Goal: Task Accomplishment & Management: Manage account settings

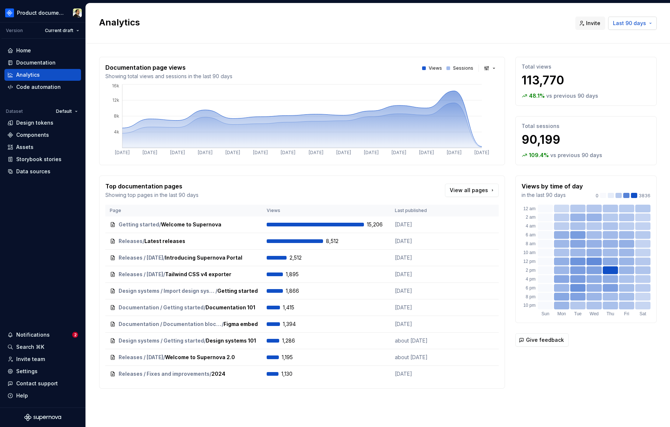
click at [551, 27] on span "Last 90 days" at bounding box center [629, 23] width 33 height 7
click at [551, 52] on div "Last 30 days" at bounding box center [605, 50] width 33 height 7
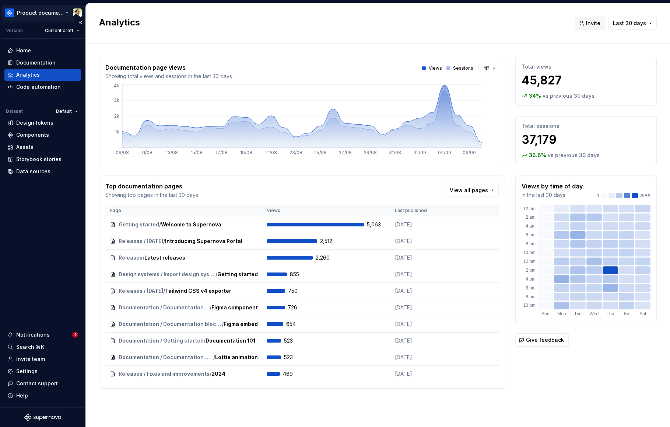
click at [29, 8] on html "Product documentation Version Current draft Home Documentation Analytics Code a…" at bounding box center [335, 213] width 670 height 427
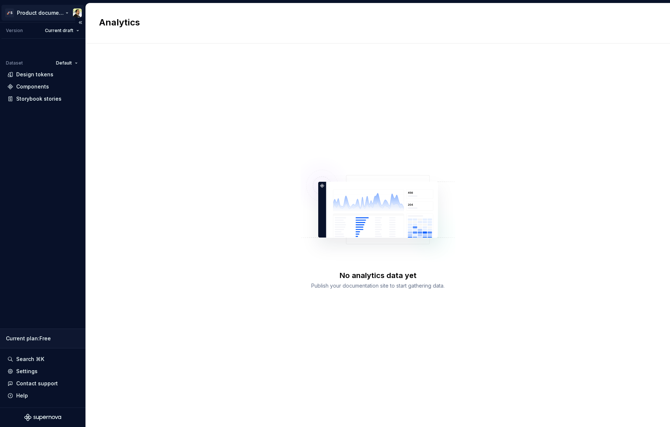
click at [44, 9] on html "🚀S Product documentation Version Current draft Dataset Default Design tokens Co…" at bounding box center [335, 213] width 670 height 427
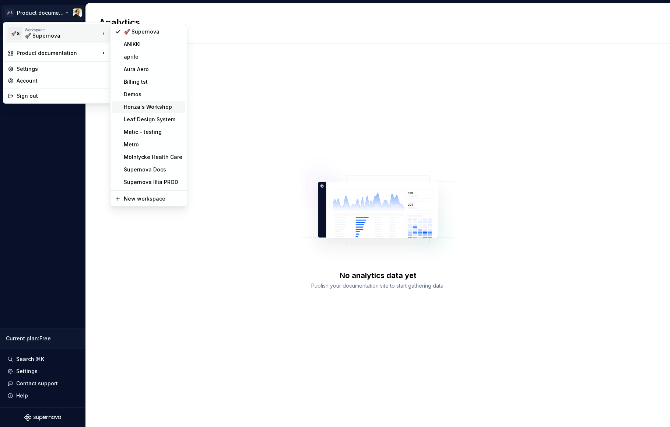
click at [145, 105] on div "Honza's Workshop" at bounding box center [153, 106] width 59 height 7
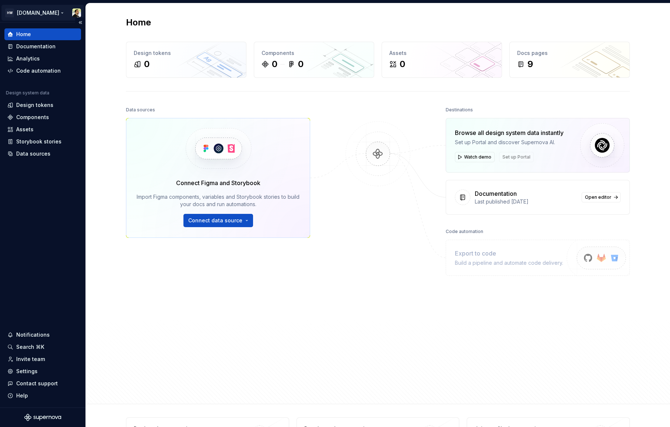
click at [42, 14] on html "HW Remote.com Home Documentation Analytics Code automation Design system data D…" at bounding box center [335, 213] width 670 height 427
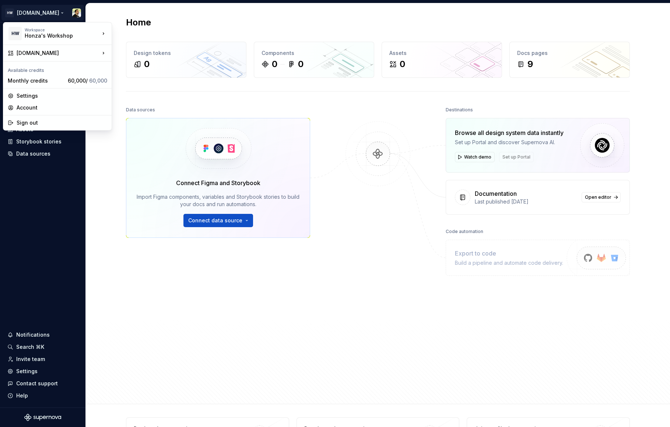
click at [58, 183] on html "HW Remote.com Home Documentation Analytics Code automation Design system data D…" at bounding box center [335, 213] width 670 height 427
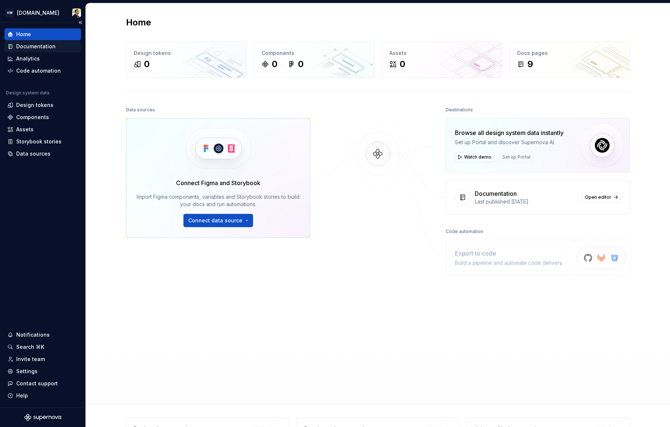
click at [38, 48] on div "Documentation" at bounding box center [35, 46] width 39 height 7
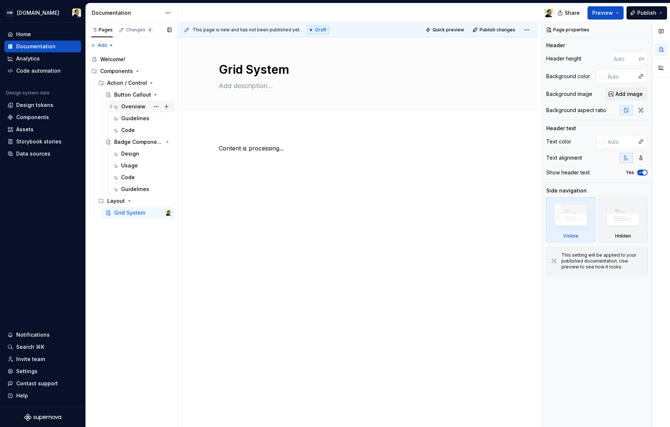
click at [129, 106] on div "Overview" at bounding box center [133, 106] width 24 height 7
click at [131, 120] on div "Guidelines" at bounding box center [135, 118] width 28 height 7
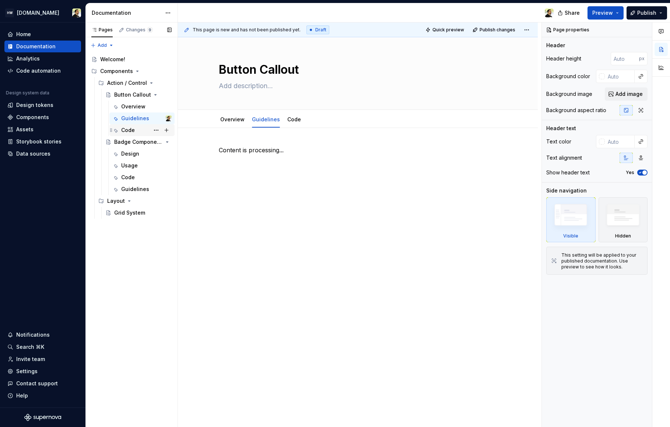
click at [132, 131] on div "Code" at bounding box center [128, 129] width 14 height 7
click at [158, 72] on button "Page tree" at bounding box center [156, 71] width 10 height 10
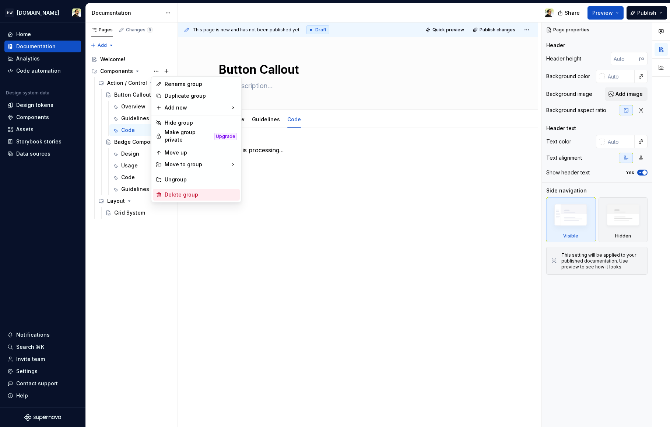
click at [183, 191] on div "Delete group" at bounding box center [201, 194] width 72 height 7
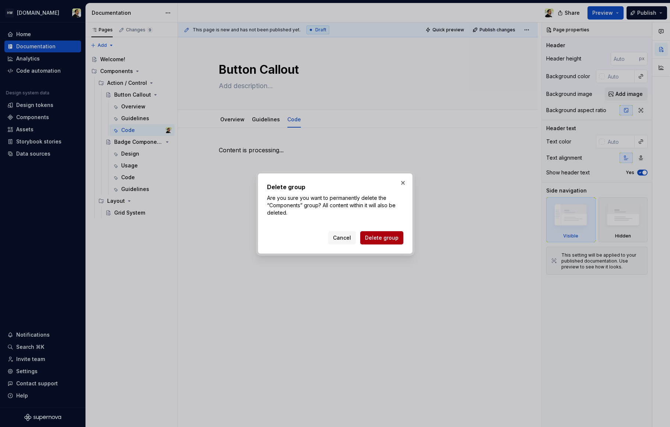
click at [383, 240] on span "Delete group" at bounding box center [382, 237] width 34 height 7
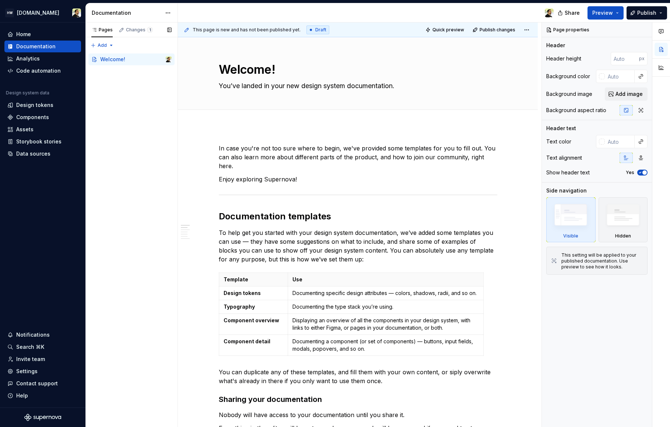
click at [109, 92] on div "Pages Changes 1 Add Accessibility guide for tree Page tree. Navigate the tree w…" at bounding box center [131, 224] width 92 height 404
click at [143, 92] on div "Pages Changes 1 Add Accessibility guide for tree Page tree. Navigate the tree w…" at bounding box center [131, 224] width 92 height 404
click at [140, 73] on div "Components" at bounding box center [135, 71] width 71 height 10
click at [138, 81] on icon "Page tree" at bounding box center [140, 83] width 6 height 6
click at [123, 106] on icon "Page tree" at bounding box center [126, 106] width 6 height 6
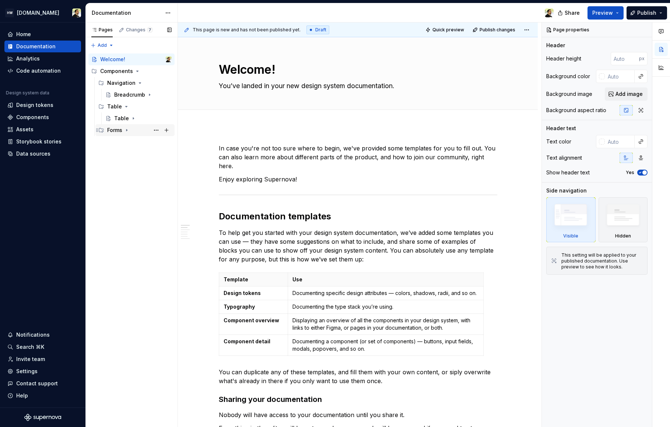
click at [122, 136] on div "Forms" at bounding box center [134, 130] width 79 height 12
click at [124, 116] on div "Table" at bounding box center [121, 118] width 15 height 7
click at [129, 95] on div "Breadcrumb" at bounding box center [128, 94] width 28 height 7
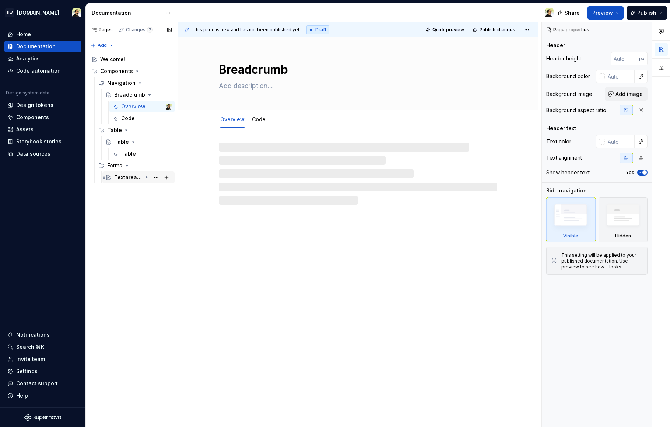
click at [124, 180] on div "Textarea Input" at bounding box center [128, 176] width 28 height 7
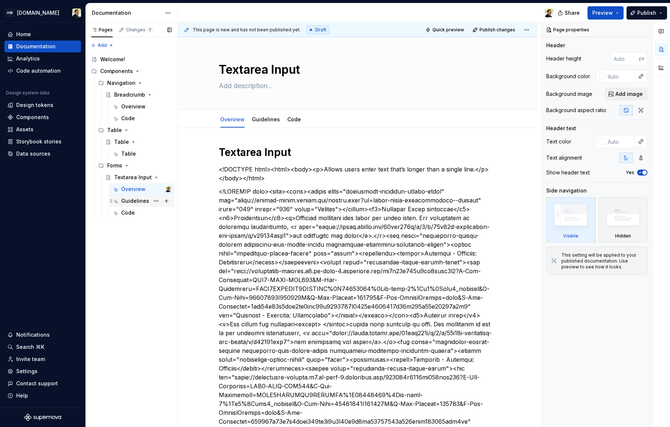
click at [130, 200] on div "Guidelines" at bounding box center [135, 200] width 28 height 7
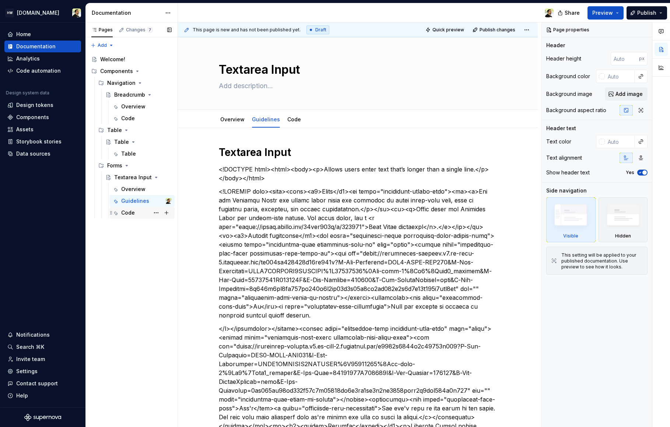
click at [124, 212] on div "Code" at bounding box center [128, 212] width 14 height 7
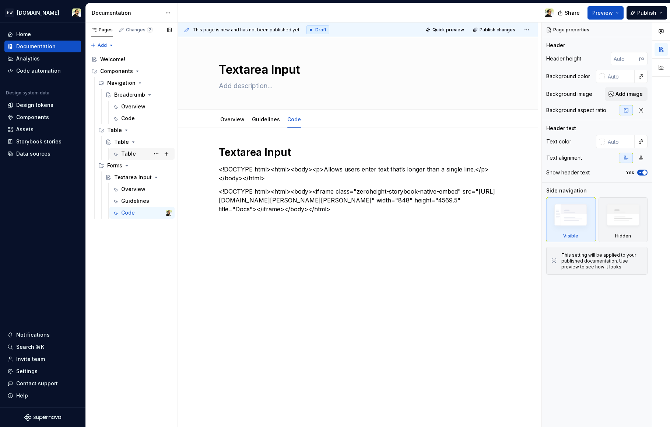
click at [122, 152] on div "Table" at bounding box center [128, 153] width 15 height 7
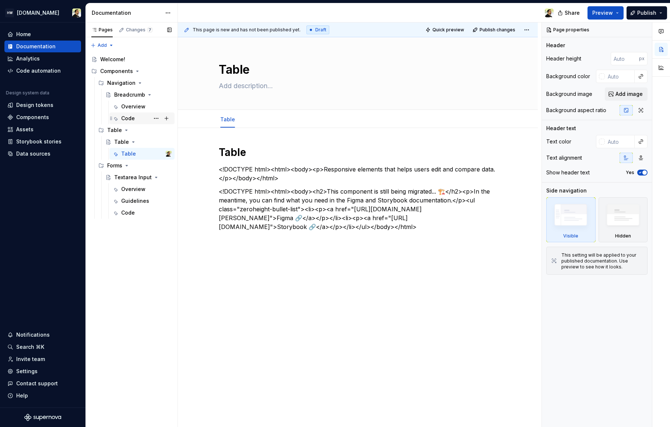
click at [126, 116] on div "Code" at bounding box center [128, 118] width 14 height 7
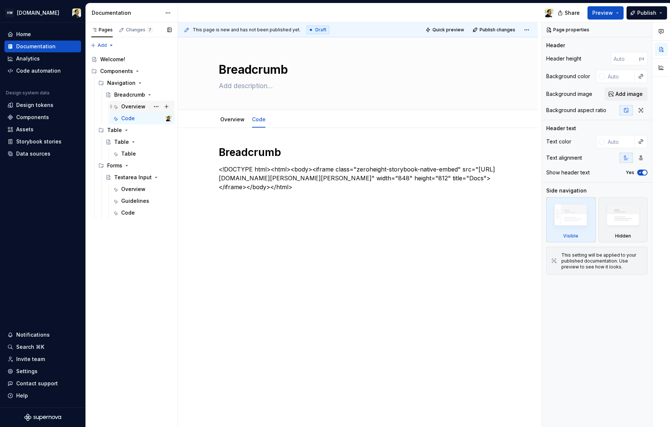
click at [129, 107] on div "Overview" at bounding box center [133, 106] width 24 height 7
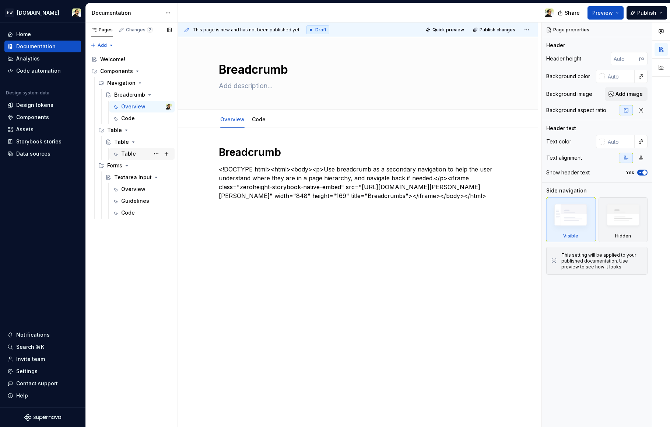
click at [122, 152] on div "Table" at bounding box center [128, 153] width 15 height 7
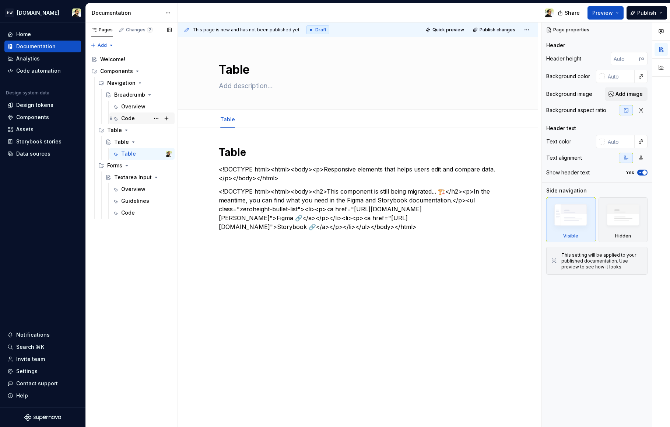
click at [131, 115] on div "Code" at bounding box center [128, 118] width 14 height 7
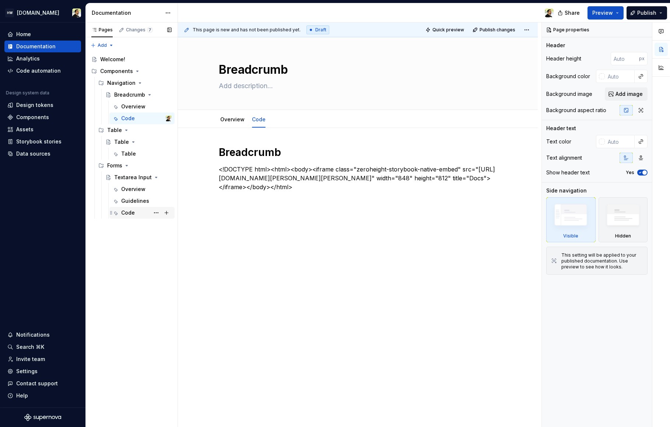
click at [140, 214] on div "Code" at bounding box center [146, 212] width 50 height 10
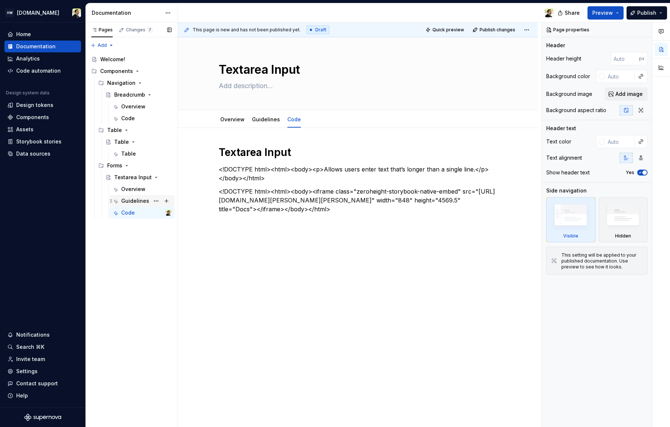
click at [131, 199] on div "Guidelines" at bounding box center [135, 200] width 28 height 7
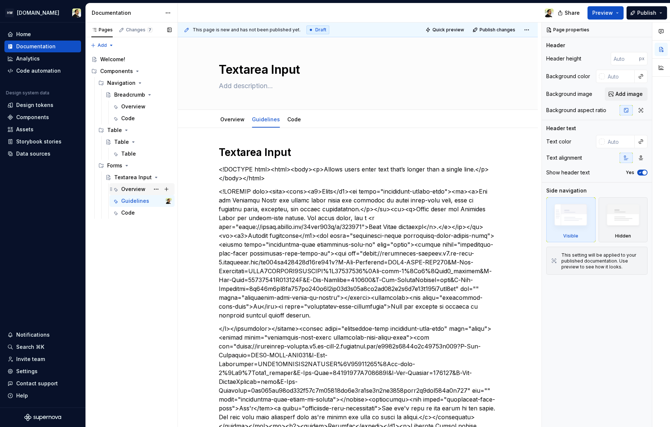
click at [133, 189] on div "Overview" at bounding box center [133, 188] width 24 height 7
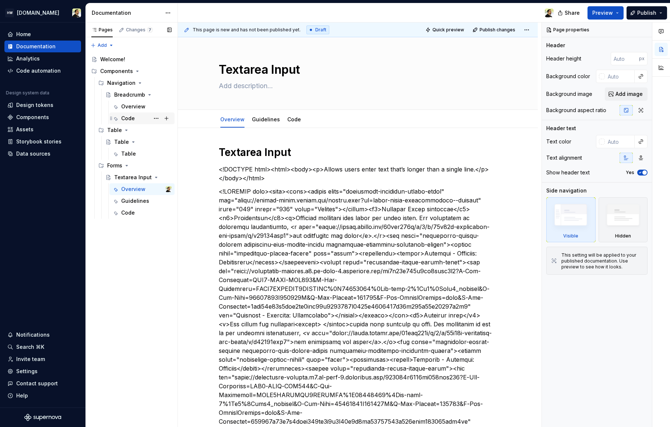
click at [127, 112] on div "Code" at bounding box center [141, 118] width 65 height 12
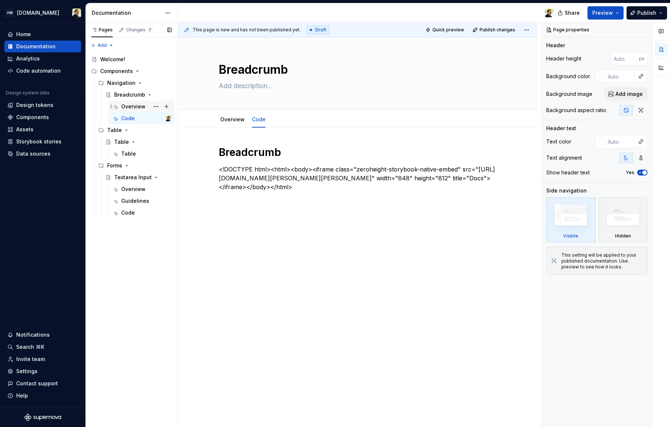
click at [127, 108] on div "Overview" at bounding box center [133, 106] width 24 height 7
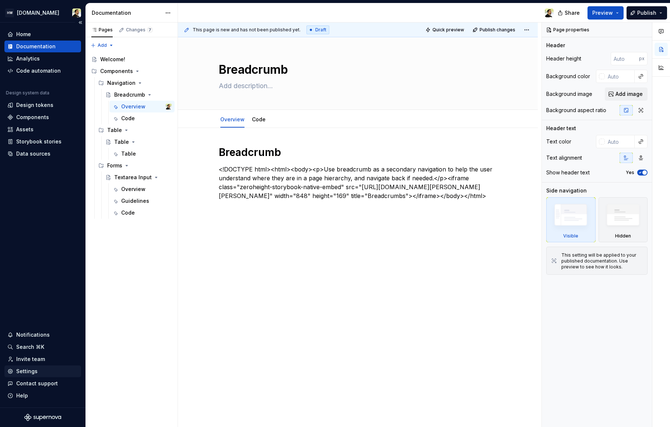
click at [33, 373] on div "Settings" at bounding box center [26, 370] width 21 height 7
click at [159, 314] on div "Pages Changes 10 Add Accessibility guide for tree Page tree. Navigate the tree …" at bounding box center [131, 224] width 92 height 404
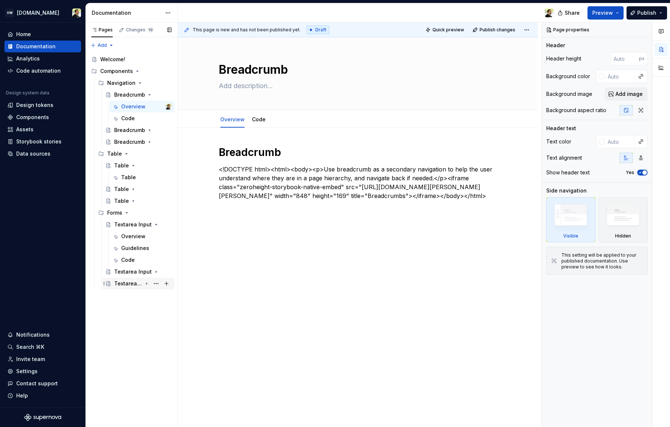
click at [133, 282] on div "Textarea Input" at bounding box center [128, 283] width 28 height 7
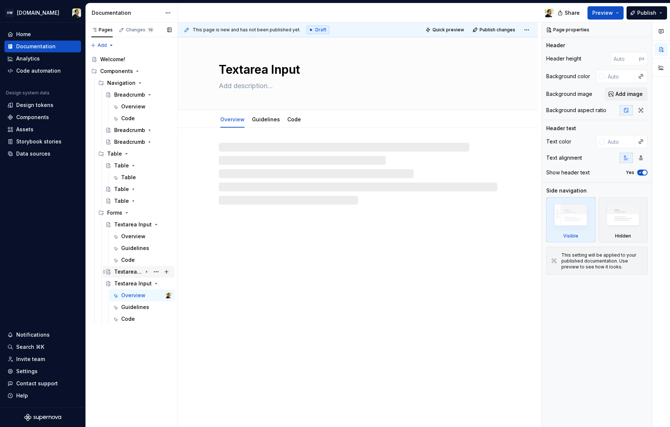
click at [129, 275] on div "Textarea Input" at bounding box center [142, 271] width 57 height 10
click at [120, 131] on div "Breadcrumb" at bounding box center [128, 129] width 28 height 7
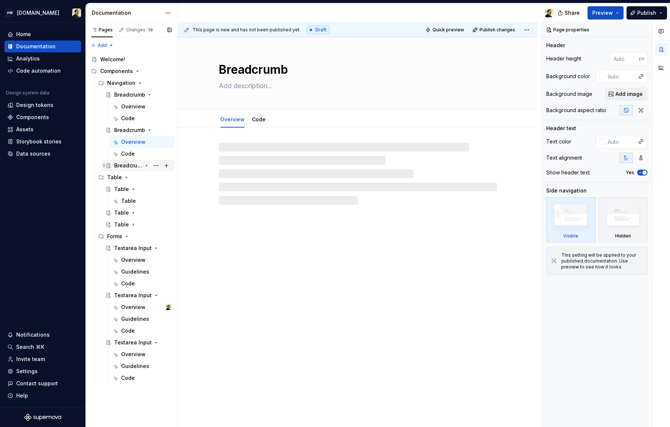
click at [123, 167] on div "Breadcrumb" at bounding box center [128, 165] width 28 height 7
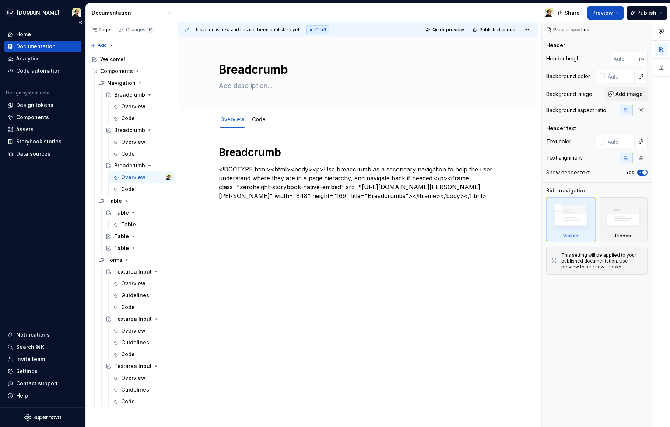
click at [50, 277] on div "Home Documentation Analytics Code automation Design system data Design tokens C…" at bounding box center [42, 214] width 85 height 385
click at [157, 73] on button "Page tree" at bounding box center [156, 71] width 10 height 10
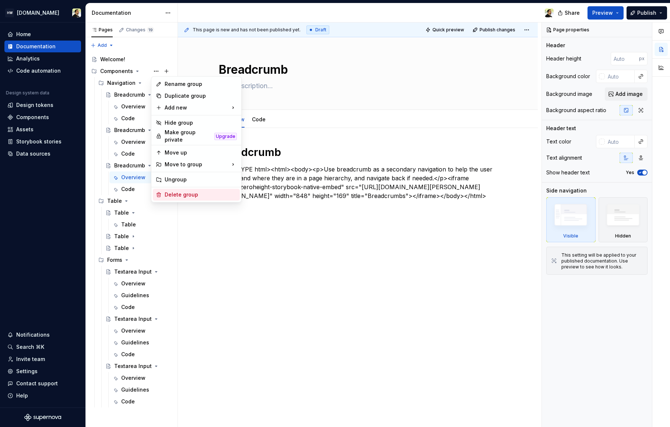
click at [178, 191] on div "Delete group" at bounding box center [201, 194] width 72 height 7
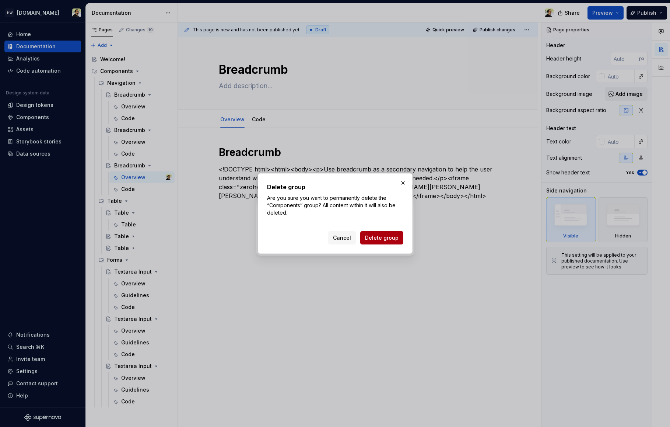
click at [376, 241] on button "Delete group" at bounding box center [381, 237] width 43 height 13
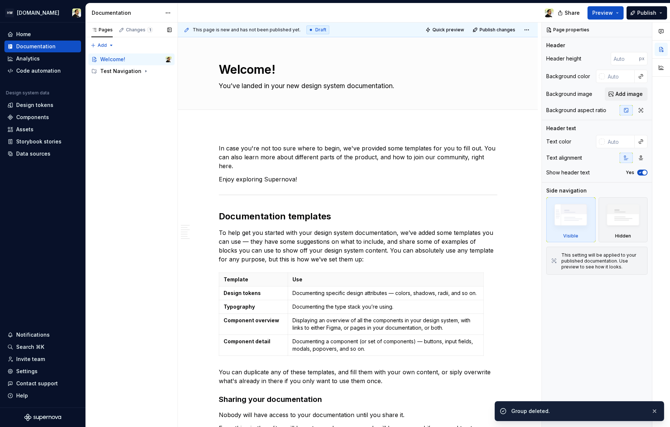
click at [137, 98] on div "Pages Changes 1 Add Accessibility guide for tree Page tree. Navigate the tree w…" at bounding box center [131, 224] width 92 height 404
click at [137, 75] on div "Test Navigation" at bounding box center [135, 71] width 71 height 10
click at [126, 85] on div "Test Category" at bounding box center [124, 82] width 35 height 7
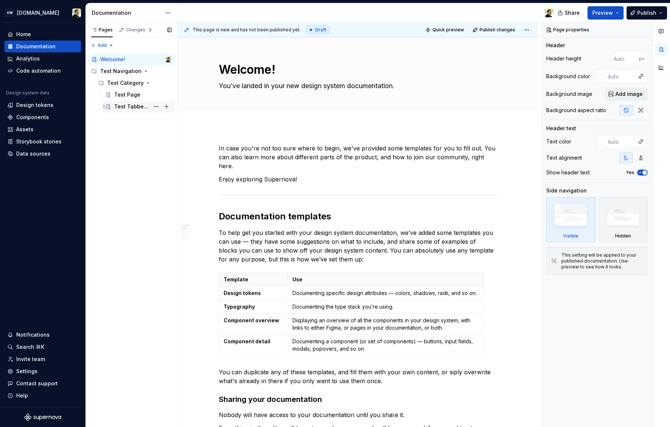
click at [120, 106] on div "Test Tabbed Page" at bounding box center [131, 106] width 35 height 7
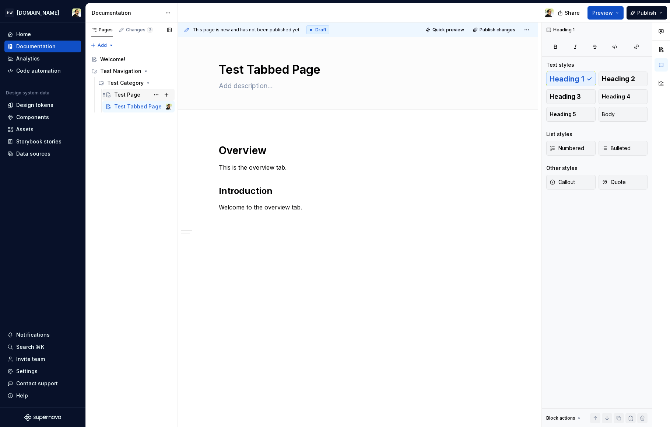
click at [122, 98] on div "Test Page" at bounding box center [127, 94] width 26 height 7
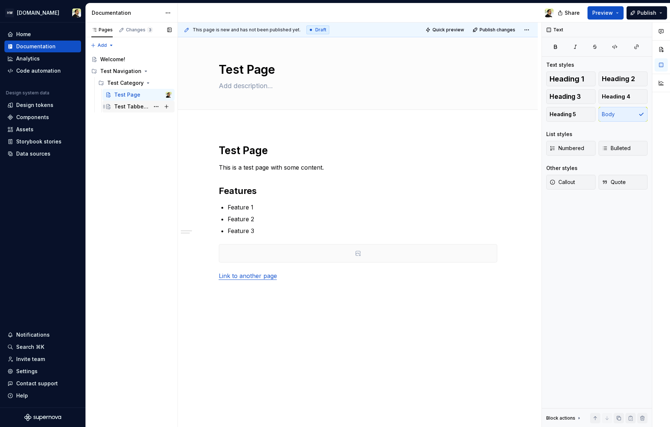
click at [128, 108] on div "Test Tabbed Page" at bounding box center [131, 106] width 35 height 7
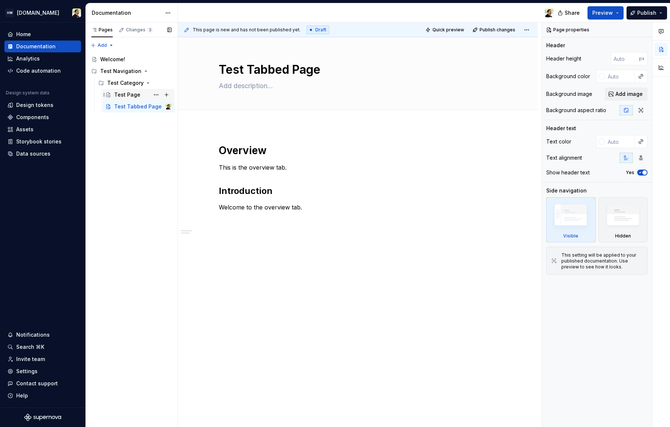
click at [126, 96] on div "Test Page" at bounding box center [127, 94] width 26 height 7
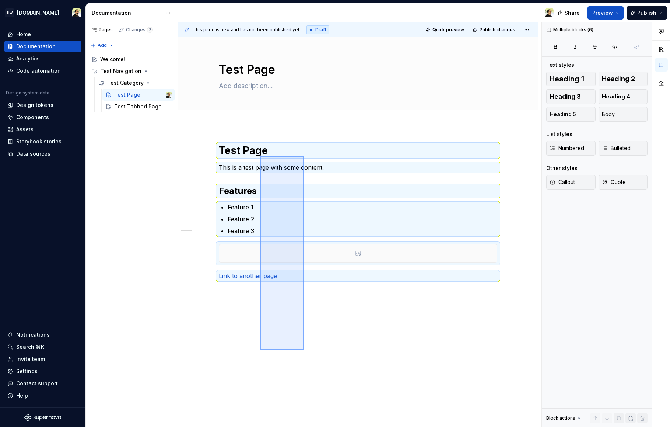
drag, startPoint x: 304, startPoint y: 350, endPoint x: 335, endPoint y: 178, distance: 174.4
click at [335, 178] on div "This page is new and has not been published yet. Draft Quick preview Publish ch…" at bounding box center [360, 224] width 364 height 404
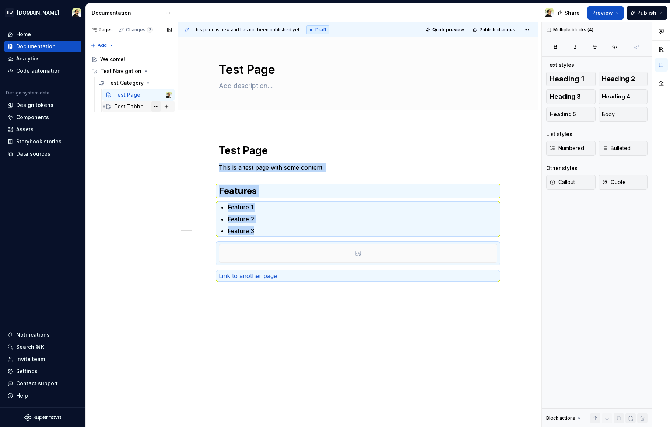
click at [156, 106] on button "Page tree" at bounding box center [156, 106] width 10 height 10
click at [120, 104] on div "Pages Changes 3 Add Accessibility guide for tree Page tree. Navigate the tree w…" at bounding box center [131, 224] width 92 height 404
click at [126, 104] on div "Test Tabbed Page" at bounding box center [131, 106] width 35 height 7
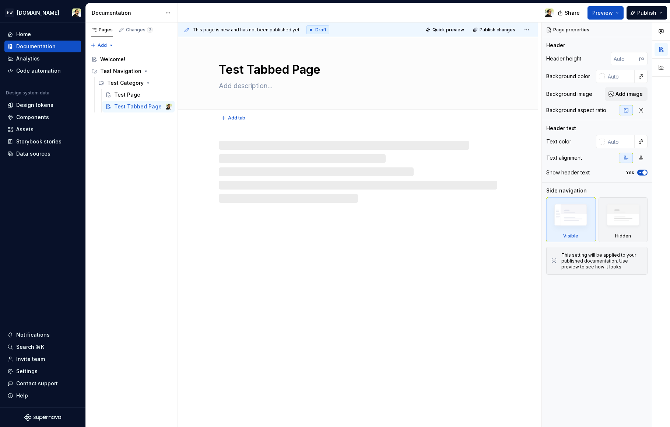
click at [340, 67] on textarea "Test Tabbed Page" at bounding box center [356, 70] width 278 height 18
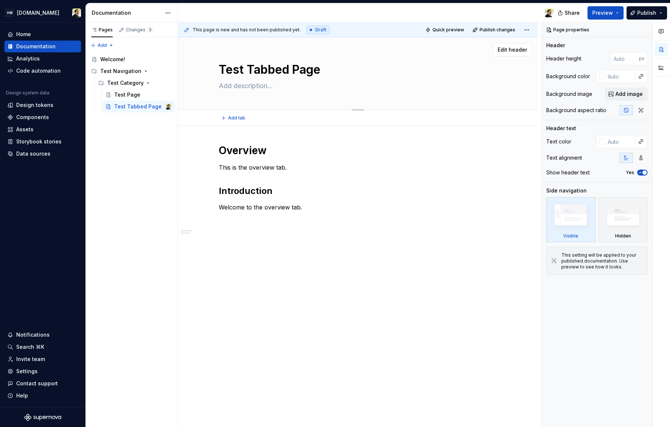
type textarea "*"
type textarea "Test Tabbed Page"
type textarea "*"
type textarea "Test Tabbed Page x"
type textarea "*"
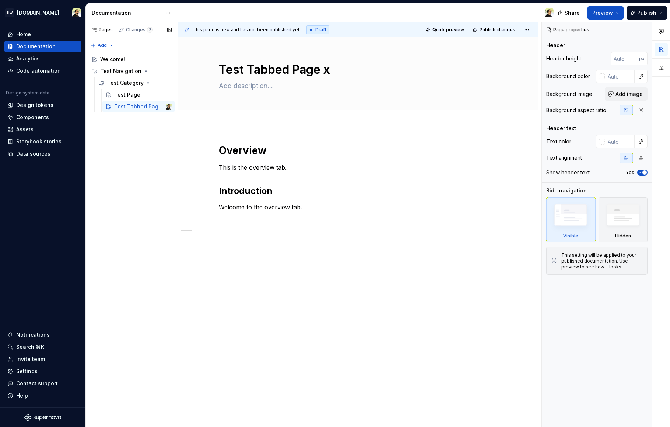
type textarea "Test Tabbed Page x"
click at [157, 203] on div "Pages Changes 3 Add Accessibility guide for tree Page tree. Navigate the tree w…" at bounding box center [131, 224] width 92 height 404
click at [120, 97] on div "Test Page" at bounding box center [127, 94] width 26 height 7
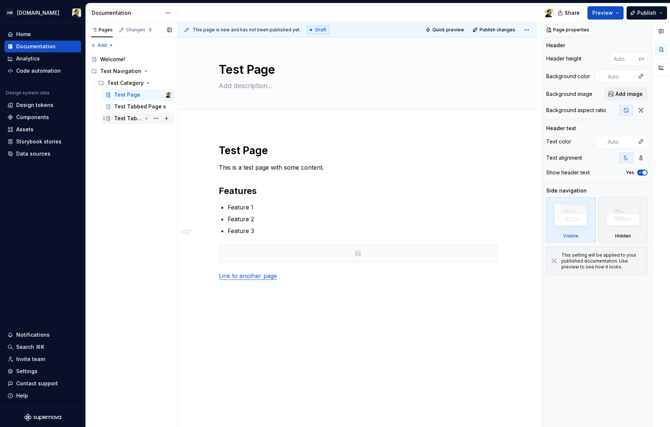
click at [132, 122] on div "Test Tabbed Page" at bounding box center [142, 118] width 57 height 10
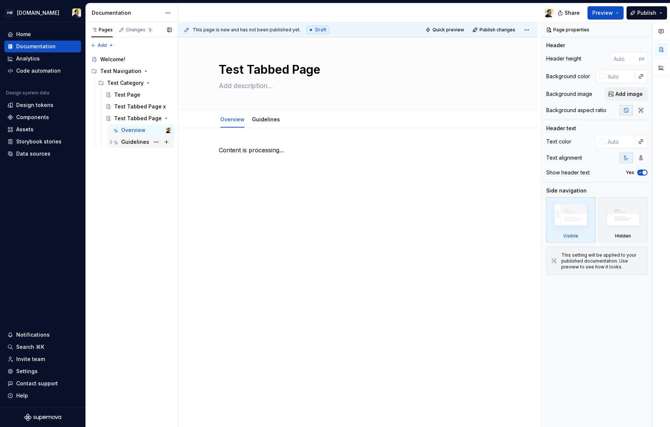
click at [131, 145] on div "Guidelines" at bounding box center [135, 141] width 28 height 7
click at [157, 69] on button "Page tree" at bounding box center [156, 71] width 10 height 10
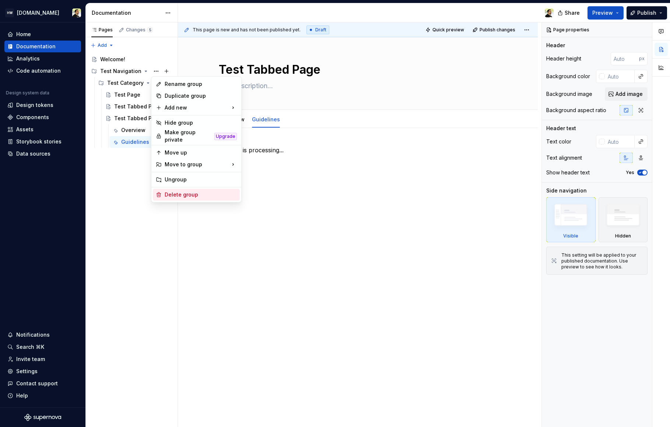
click at [175, 192] on div "Delete group" at bounding box center [201, 194] width 72 height 7
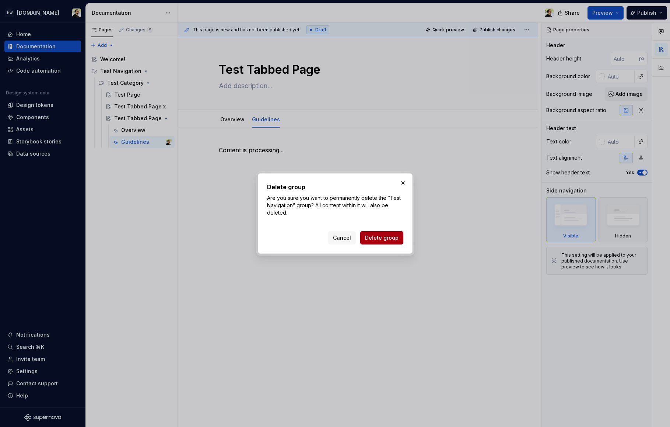
click at [378, 235] on span "Delete group" at bounding box center [382, 237] width 34 height 7
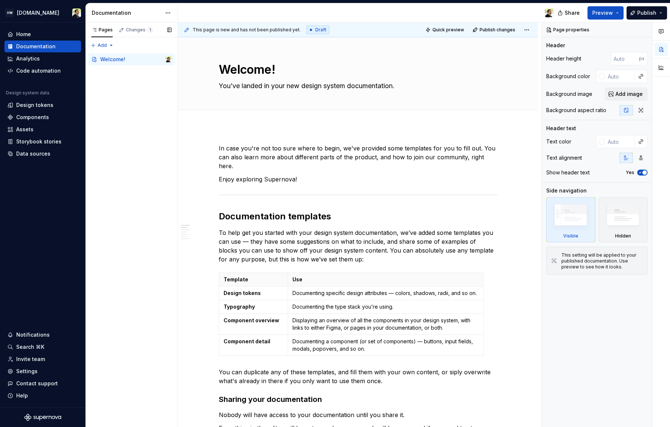
click at [116, 170] on div "Pages Changes 1 Add Accessibility guide for tree Page tree. Navigate the tree w…" at bounding box center [131, 224] width 92 height 404
click at [119, 235] on div "Pages Changes 1 Add Accessibility guide for tree Page tree. Navigate the tree w…" at bounding box center [131, 224] width 92 height 404
click at [111, 131] on div "Pages Changes 1 Add Accessibility guide for tree Page tree. Navigate the tree w…" at bounding box center [131, 224] width 92 height 404
click at [132, 151] on div "Pages Changes 1 Add Accessibility guide for tree Page tree. Navigate the tree w…" at bounding box center [131, 224] width 92 height 404
click at [122, 67] on div "Components" at bounding box center [135, 71] width 71 height 10
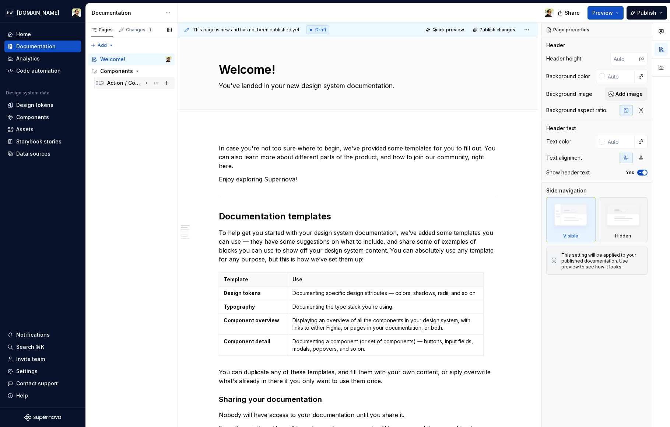
click at [128, 84] on div "Action / Control" at bounding box center [124, 82] width 35 height 7
click at [122, 93] on div "Button Callout" at bounding box center [128, 94] width 28 height 7
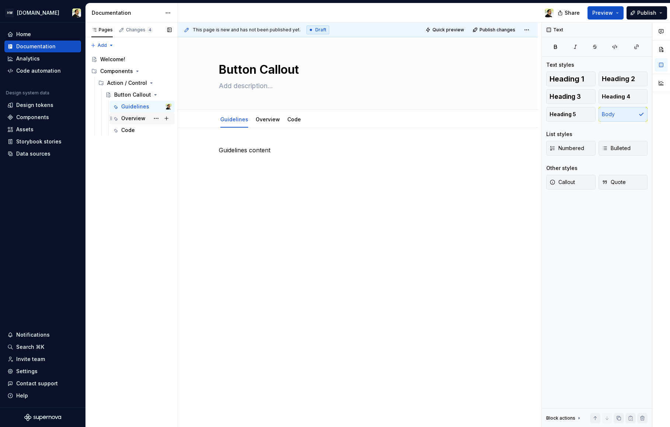
click at [124, 119] on div "Overview" at bounding box center [133, 118] width 24 height 7
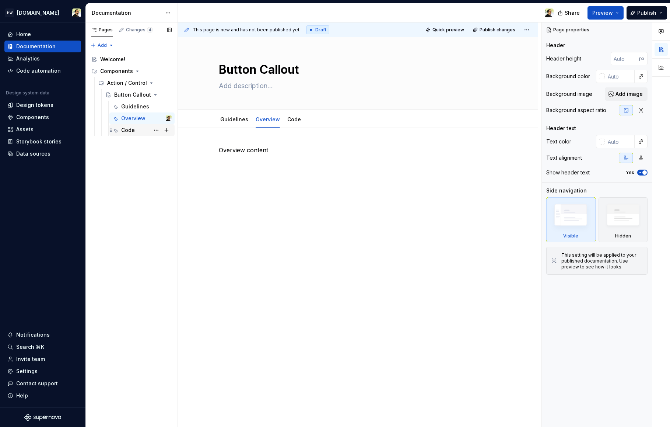
click at [133, 130] on div "Code" at bounding box center [128, 129] width 14 height 7
click at [130, 140] on div "Guidelines" at bounding box center [135, 141] width 28 height 7
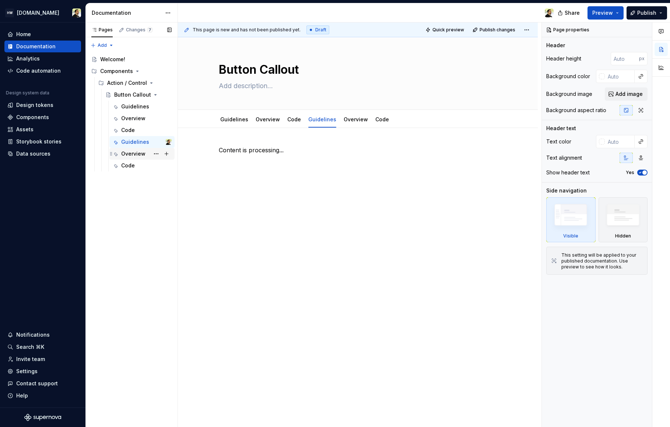
click at [130, 156] on div "Overview" at bounding box center [133, 153] width 24 height 7
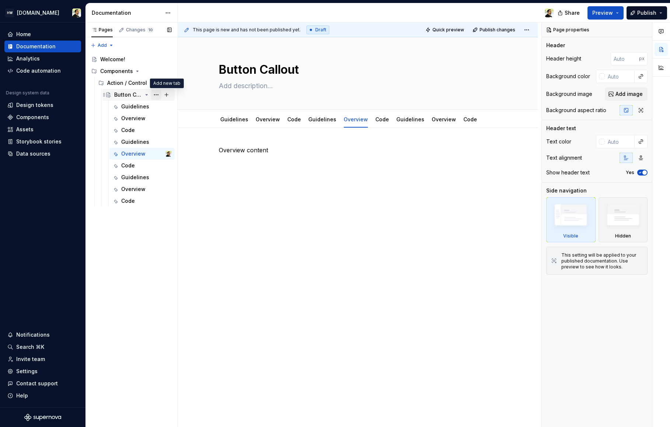
click at [155, 95] on button "Page tree" at bounding box center [156, 95] width 10 height 10
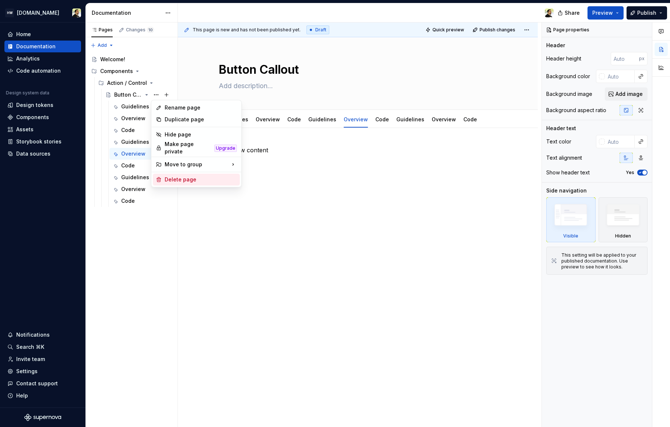
click at [167, 176] on div "Delete page" at bounding box center [201, 179] width 72 height 7
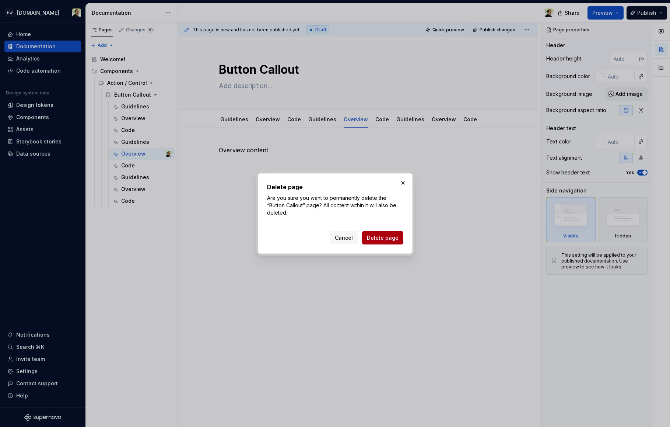
click at [382, 238] on span "Delete page" at bounding box center [383, 237] width 32 height 7
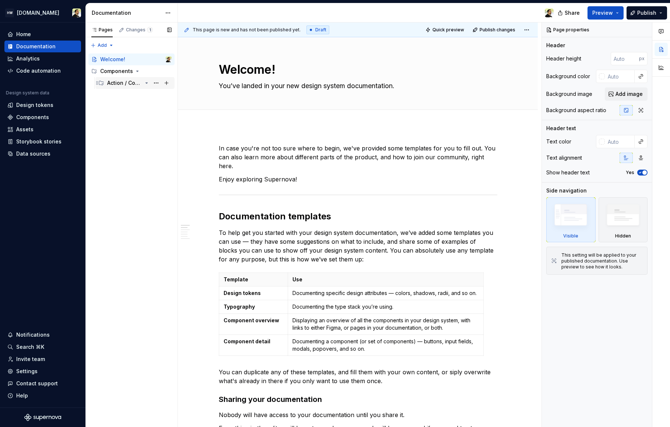
click at [131, 84] on div "Action / Control" at bounding box center [124, 82] width 35 height 7
click at [120, 84] on div "Action / Control" at bounding box center [124, 82] width 35 height 7
click at [132, 97] on div "Button Callout" at bounding box center [128, 94] width 28 height 7
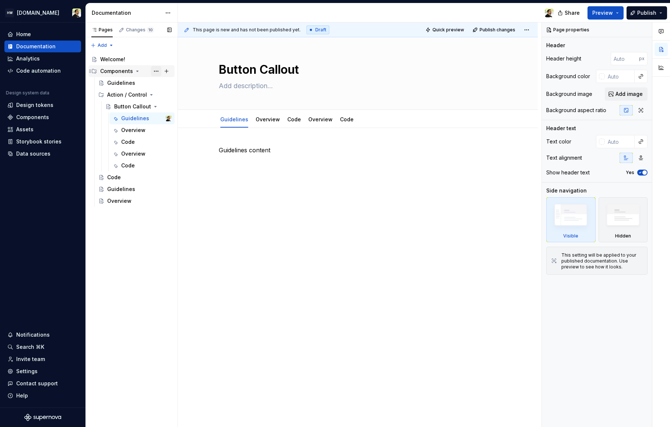
click at [153, 71] on button "Page tree" at bounding box center [156, 71] width 10 height 10
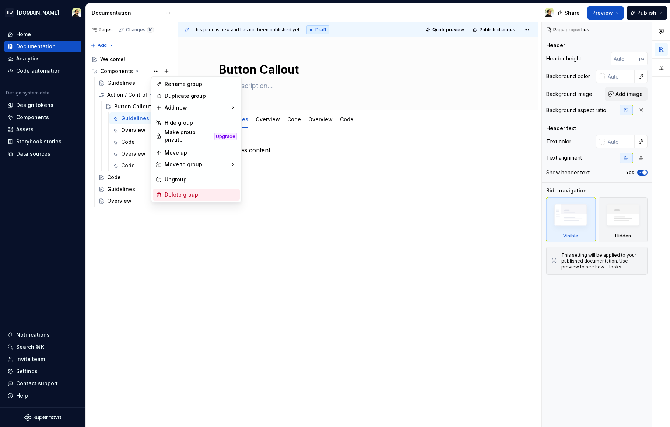
click at [175, 193] on div "Delete group" at bounding box center [201, 194] width 72 height 7
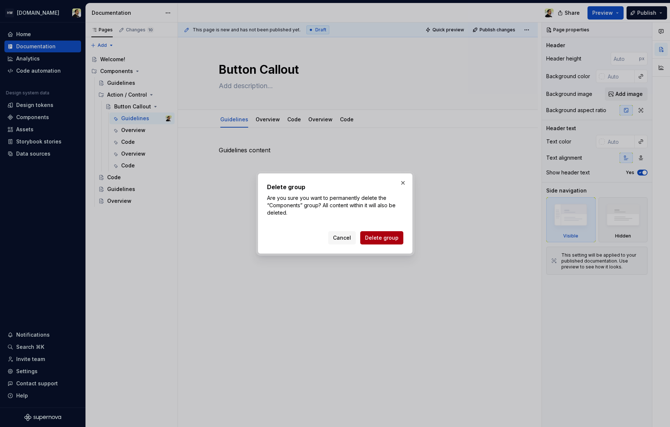
click at [390, 239] on span "Delete group" at bounding box center [382, 237] width 34 height 7
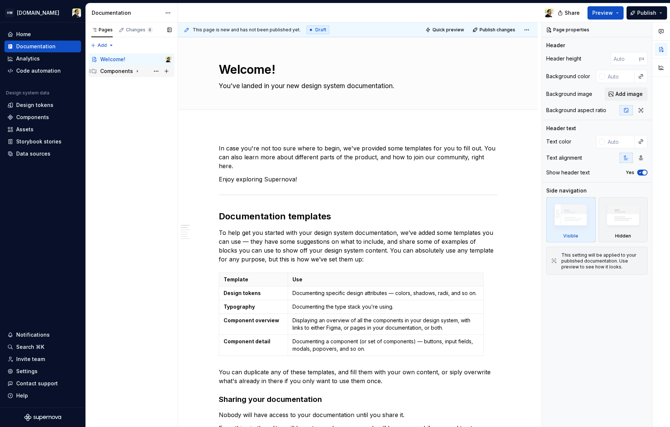
click at [125, 73] on div "Components" at bounding box center [116, 70] width 33 height 7
click at [126, 81] on div "Action / Control" at bounding box center [124, 82] width 35 height 7
click at [131, 95] on div "Button Callout" at bounding box center [128, 94] width 28 height 7
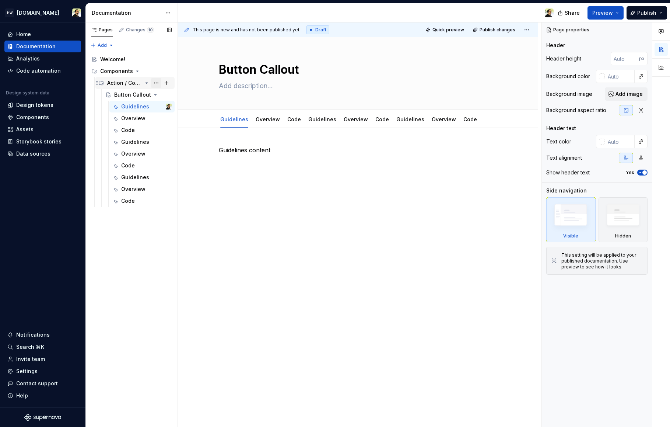
click at [158, 84] on button "Page tree" at bounding box center [156, 83] width 10 height 10
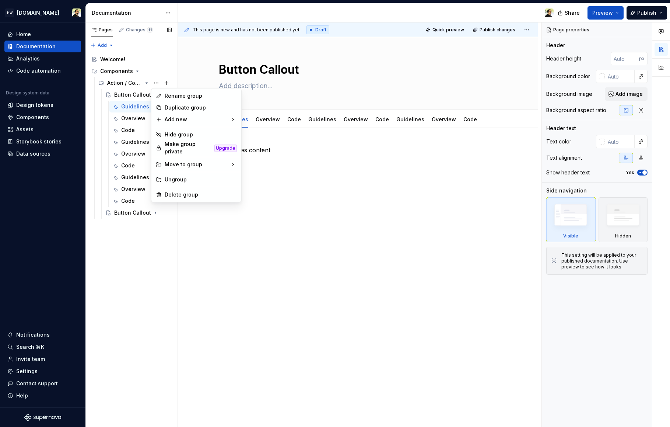
click at [124, 241] on div "Pages Changes 11 Add Accessibility guide for tree Page tree. Navigate the tree …" at bounding box center [131, 224] width 92 height 404
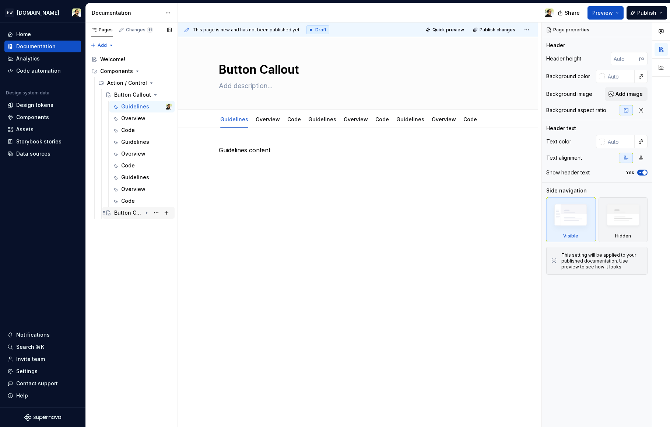
click at [136, 215] on div "Button Callout" at bounding box center [128, 212] width 28 height 7
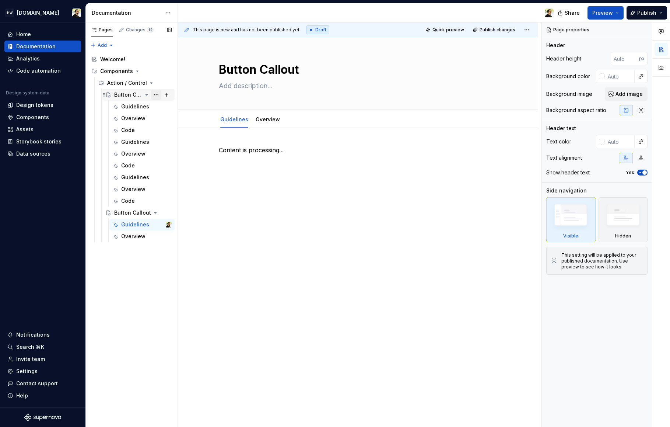
click at [157, 96] on button "Page tree" at bounding box center [156, 95] width 10 height 10
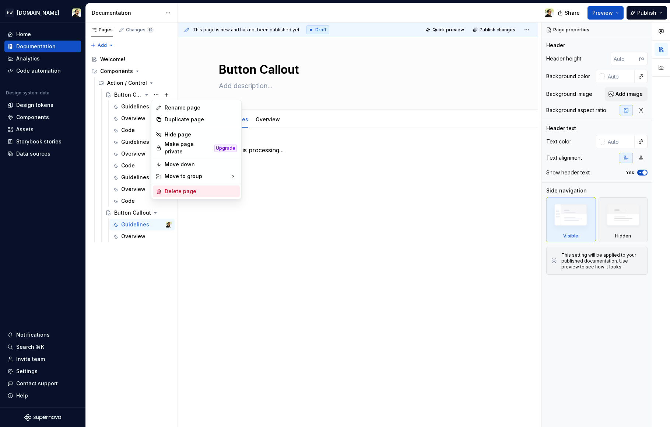
click at [189, 190] on div "Delete page" at bounding box center [201, 190] width 72 height 7
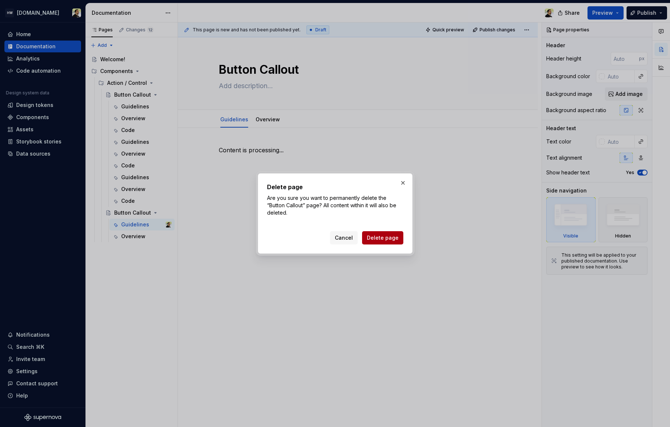
click at [382, 237] on span "Delete page" at bounding box center [383, 237] width 32 height 7
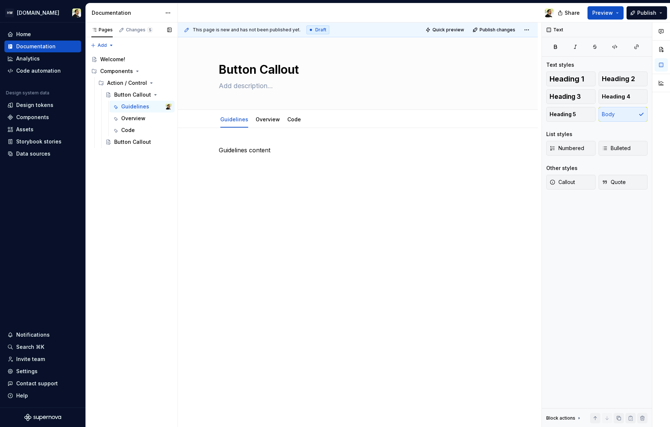
click at [135, 166] on div "Pages Changes 5 Add Accessibility guide for tree Page tree. Navigate the tree w…" at bounding box center [131, 224] width 92 height 404
click at [138, 144] on div "Button Callout" at bounding box center [128, 141] width 28 height 7
click at [155, 85] on button "Page tree" at bounding box center [156, 83] width 10 height 10
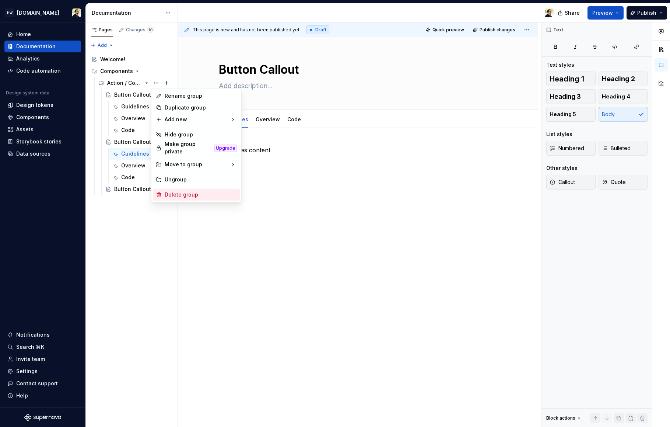
click at [185, 195] on div "Delete group" at bounding box center [201, 194] width 72 height 7
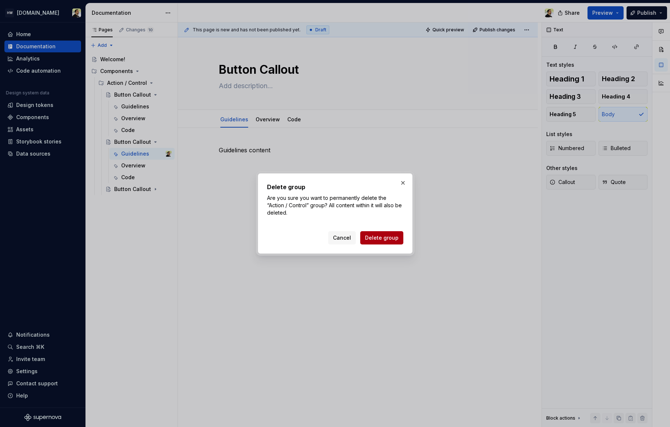
click at [375, 238] on span "Delete group" at bounding box center [382, 237] width 34 height 7
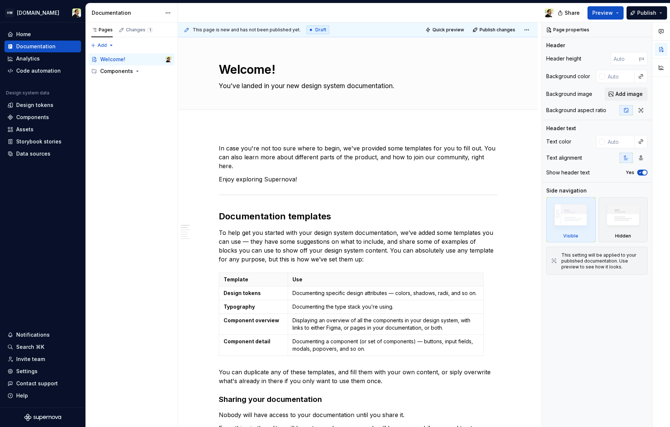
type textarea "*"
click at [164, 12] on html "HW Remote.com Home Documentation Analytics Code automation Design system data D…" at bounding box center [335, 213] width 670 height 427
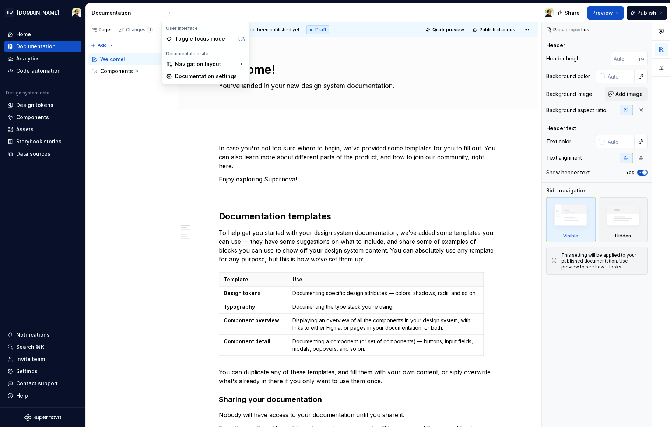
click at [147, 181] on div "Pages Changes 1 Add Accessibility guide for tree Page tree. Navigate the tree w…" at bounding box center [131, 224] width 92 height 404
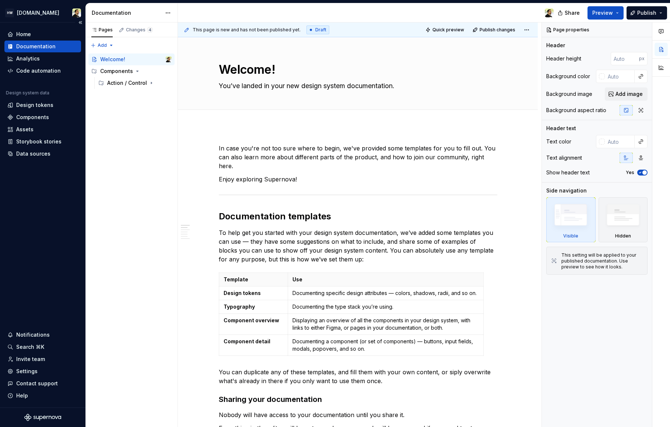
click at [33, 234] on div "Home Documentation Analytics Code automation Design system data Design tokens C…" at bounding box center [42, 214] width 85 height 385
click at [137, 94] on div "Pages Changes 10 Add Accessibility guide for tree Page tree. Navigate the tree …" at bounding box center [131, 224] width 92 height 404
click at [137, 82] on div "Action / Control" at bounding box center [124, 82] width 35 height 7
click at [129, 98] on div "Button Callout" at bounding box center [142, 95] width 57 height 10
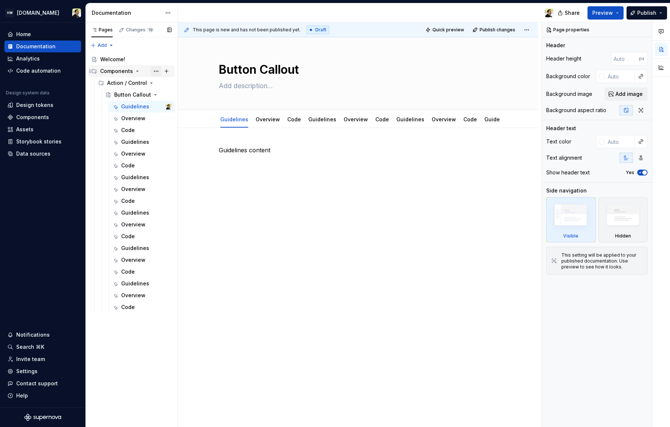
click at [155, 70] on button "Page tree" at bounding box center [156, 71] width 10 height 10
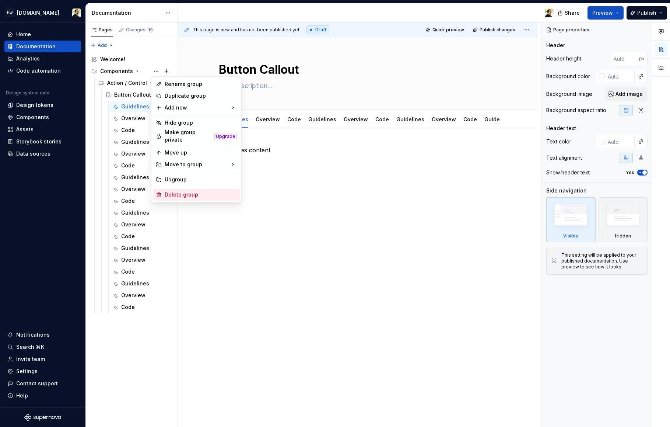
click at [171, 191] on div "Delete group" at bounding box center [201, 194] width 72 height 7
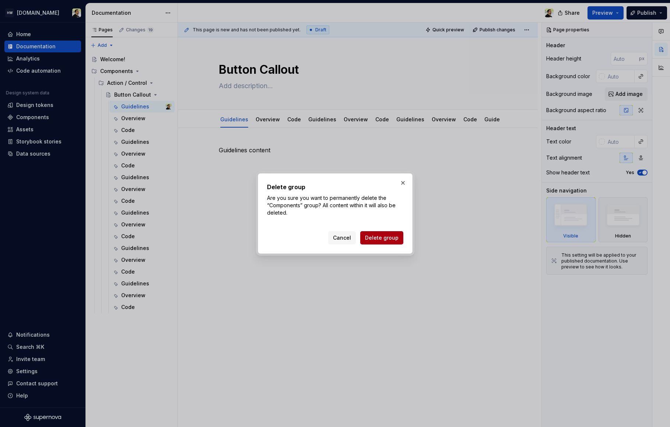
click at [390, 240] on span "Delete group" at bounding box center [382, 237] width 34 height 7
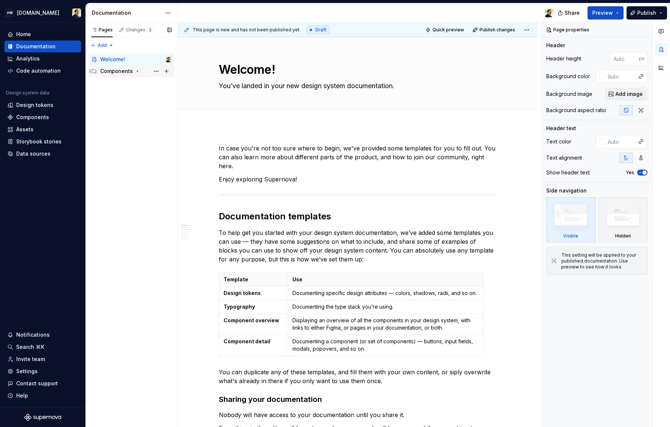
click at [123, 70] on div "Components" at bounding box center [116, 70] width 33 height 7
click at [130, 85] on div "Action / Control" at bounding box center [124, 82] width 35 height 7
click at [125, 95] on div "Button Callout" at bounding box center [128, 94] width 28 height 7
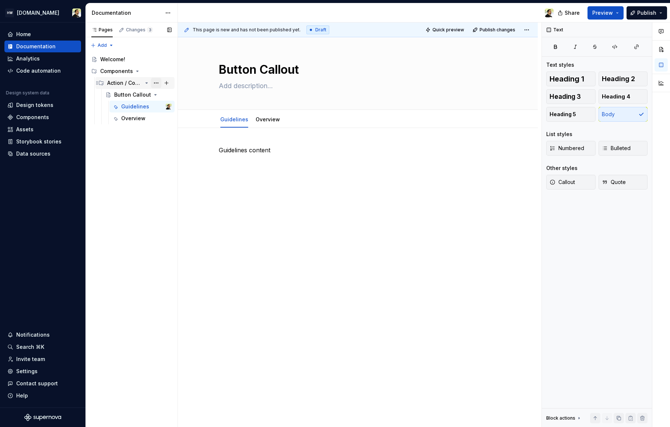
click at [157, 81] on button "Page tree" at bounding box center [156, 83] width 10 height 10
click at [108, 164] on div "Pages Changes 3 Add Accessibility guide for tree Page tree. Navigate the tree w…" at bounding box center [131, 224] width 92 height 404
click at [124, 156] on div "Pages Changes 3 Add Accessibility guide for tree Page tree. Navigate the tree w…" at bounding box center [131, 224] width 92 height 404
click at [129, 180] on div "Pages Changes 3 Add Accessibility guide for tree Page tree. Navigate the tree w…" at bounding box center [131, 224] width 92 height 404
click at [269, 124] on div "Overview" at bounding box center [268, 119] width 30 height 12
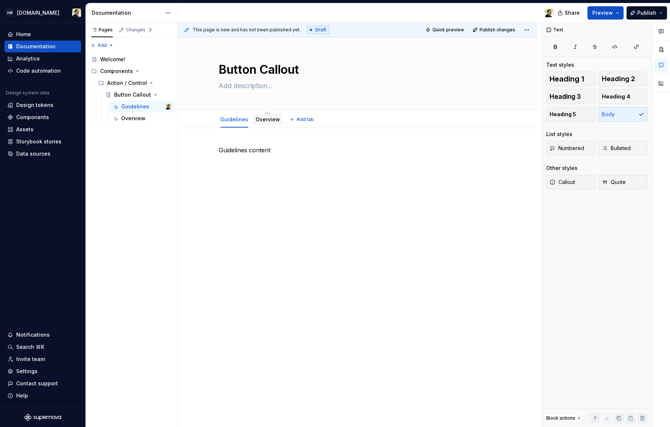
click at [259, 118] on link "Overview" at bounding box center [268, 119] width 24 height 6
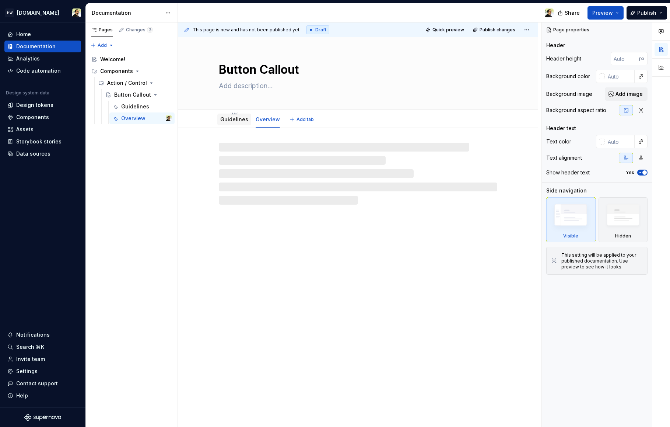
click at [229, 122] on link "Guidelines" at bounding box center [234, 119] width 28 height 6
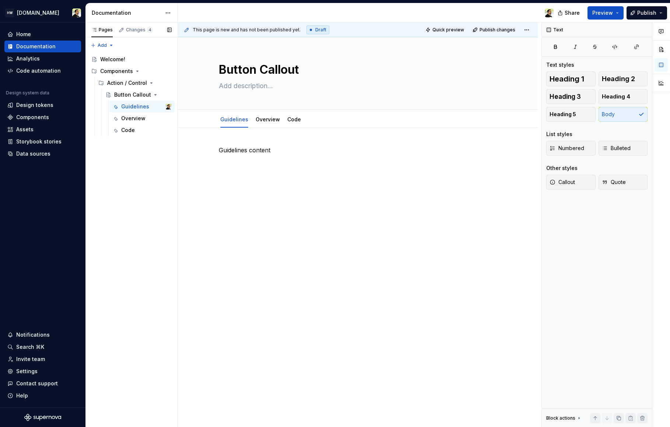
type textarea "*"
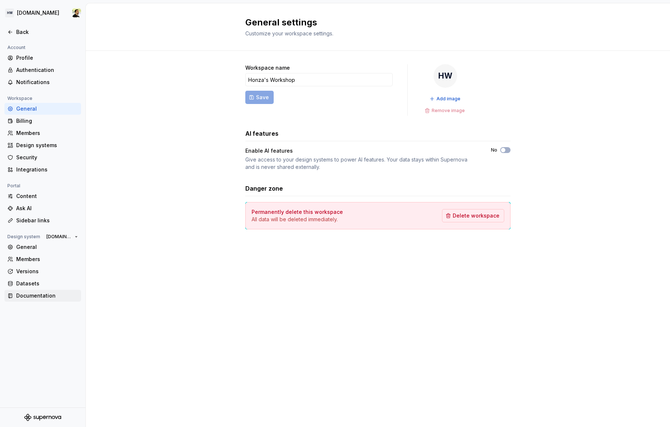
click at [50, 294] on div "Documentation" at bounding box center [47, 295] width 62 height 7
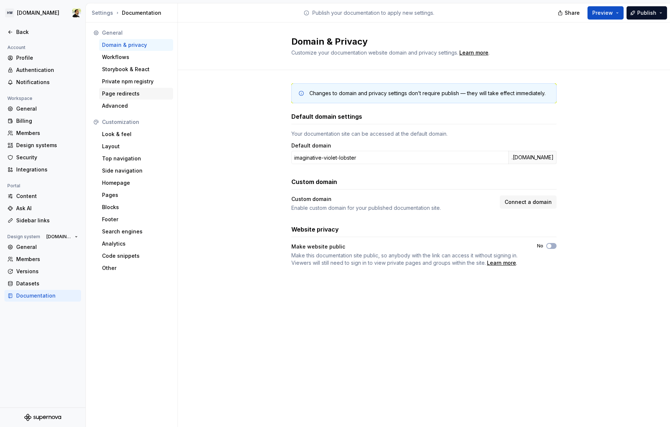
click at [138, 94] on div "Page redirects" at bounding box center [136, 93] width 68 height 7
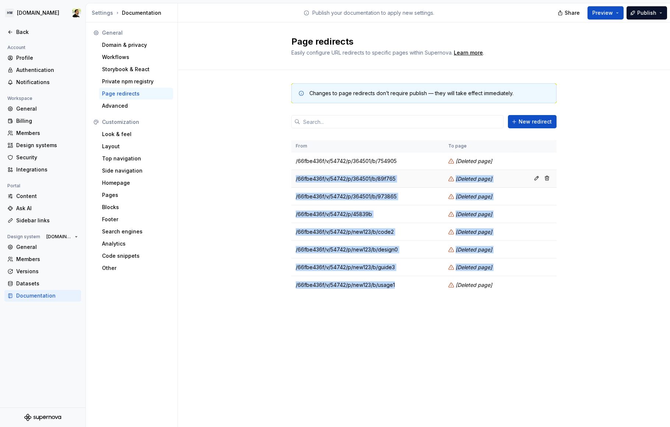
drag, startPoint x: 404, startPoint y: 292, endPoint x: 396, endPoint y: 171, distance: 121.8
click at [396, 171] on tbody "/66fbe436f/v/54742/p/364501/b/754905 [ Deleted page ] /66fbe436f/v/54742/p/3645…" at bounding box center [423, 222] width 265 height 141
click at [399, 176] on td "/66fbe436f/v/54742/p/364501/b/89f765" at bounding box center [367, 179] width 152 height 18
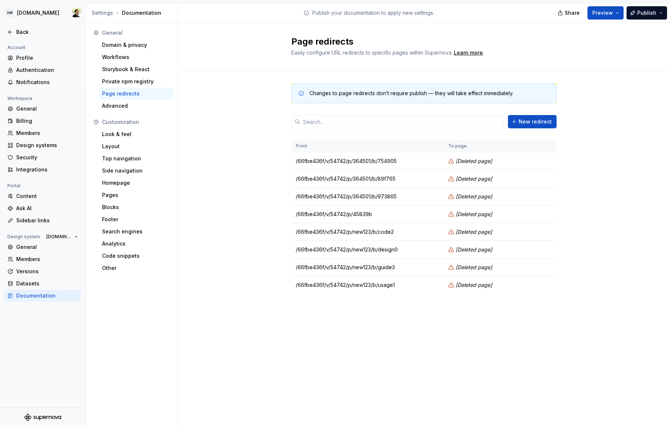
click at [242, 274] on div "Changes to page redirects don’t require publish — they will take effect immedia…" at bounding box center [424, 196] width 492 height 252
click at [305, 320] on div "Changes to page redirects don’t require publish — they will take effect immedia…" at bounding box center [423, 196] width 265 height 252
click at [231, 236] on div "Changes to page redirects don’t require publish — they will take effect immedia…" at bounding box center [424, 196] width 492 height 252
